Goal: Information Seeking & Learning: Learn about a topic

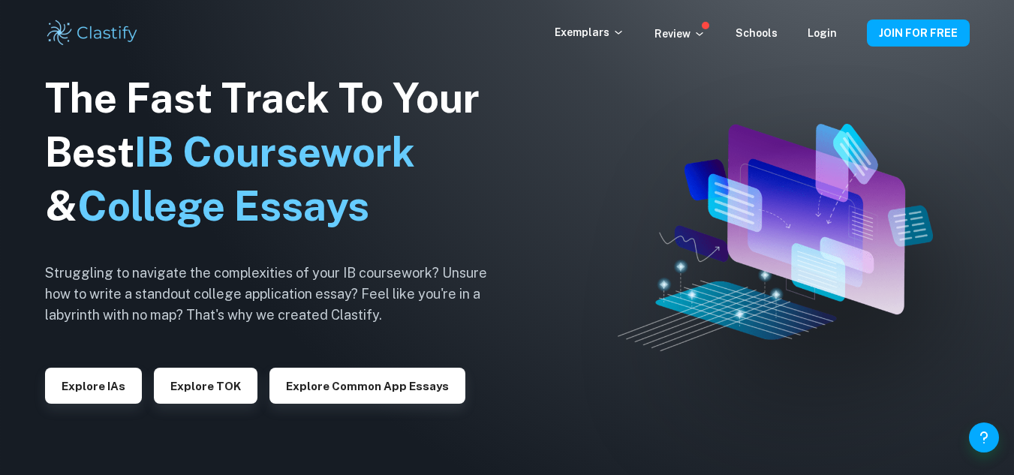
click at [87, 367] on div "Explore IAs" at bounding box center [93, 380] width 97 height 48
click at [91, 386] on button "Explore IAs" at bounding box center [93, 386] width 97 height 36
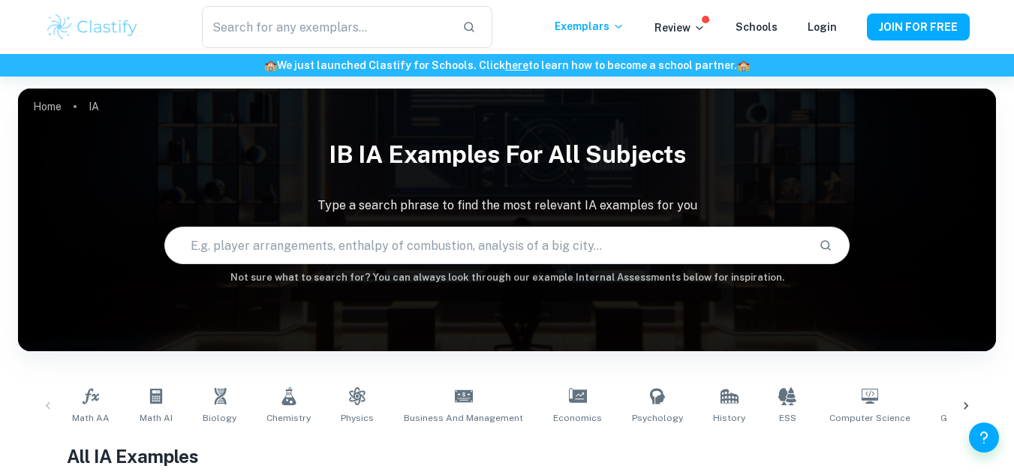
scroll to position [225, 0]
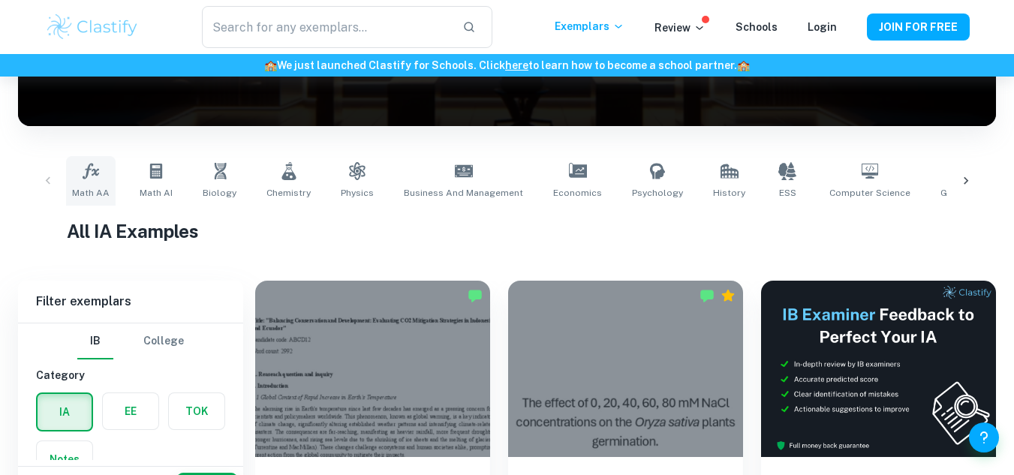
click at [99, 191] on span "Math AA" at bounding box center [91, 193] width 38 height 14
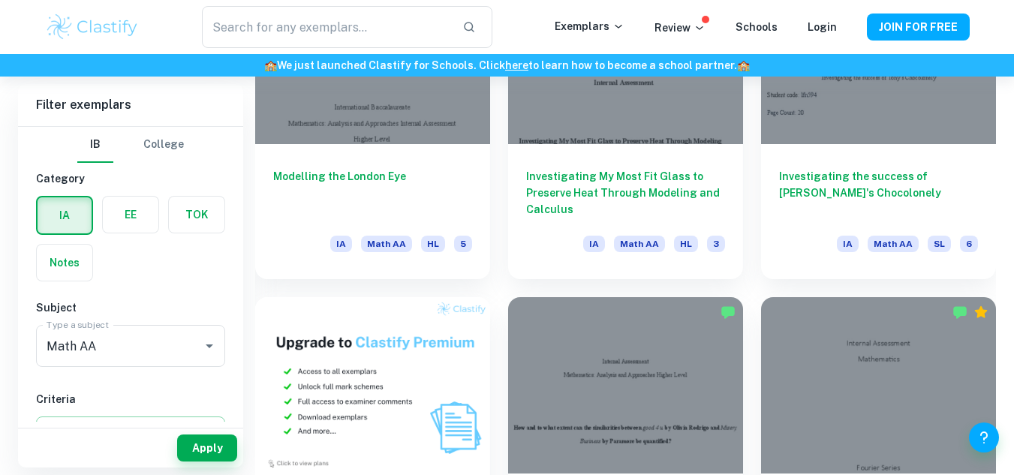
scroll to position [900, 0]
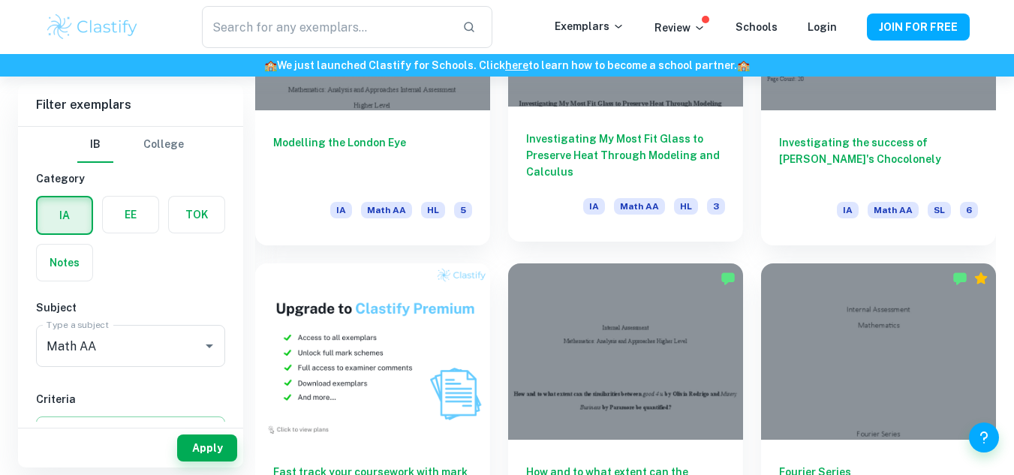
click at [593, 138] on h6 "Investigating My Most Fit Glass to Preserve Heat Through Modeling and Calculus" at bounding box center [625, 156] width 199 height 50
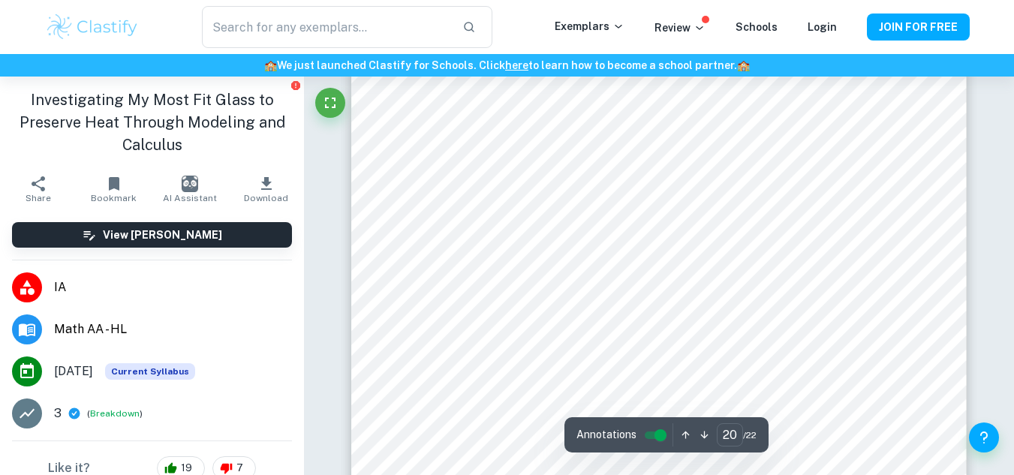
scroll to position [16987, 0]
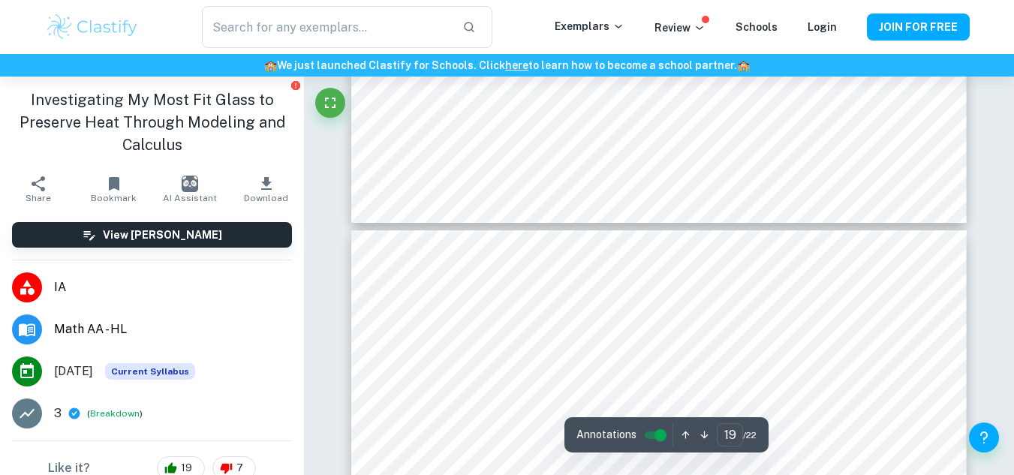
type input "20"
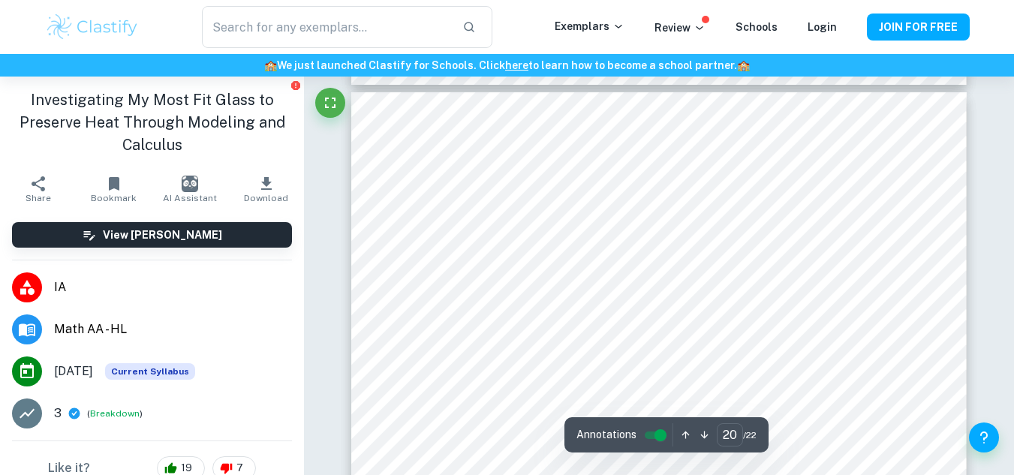
scroll to position [16912, 0]
